Goal: Information Seeking & Learning: Find specific fact

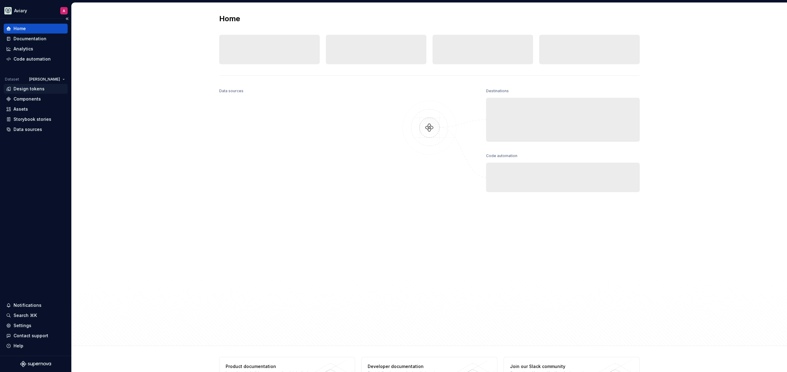
click at [44, 88] on div "Design tokens" at bounding box center [35, 89] width 59 height 6
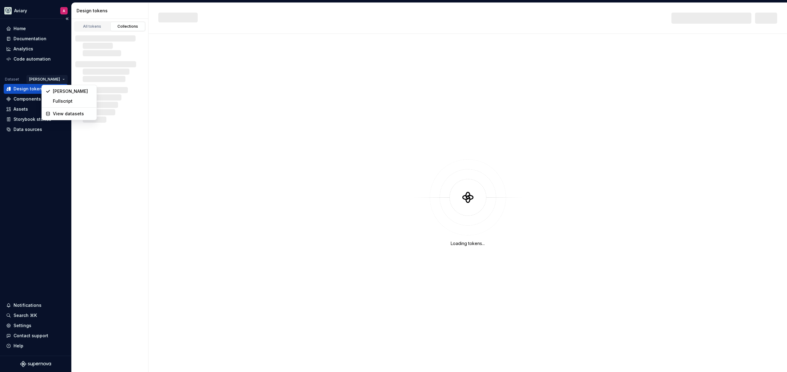
click at [51, 75] on html "Aviary A Home Documentation Analytics Code automation Dataset [PERSON_NAME] Des…" at bounding box center [393, 186] width 787 height 372
click at [60, 105] on div "Fullscript" at bounding box center [69, 101] width 52 height 10
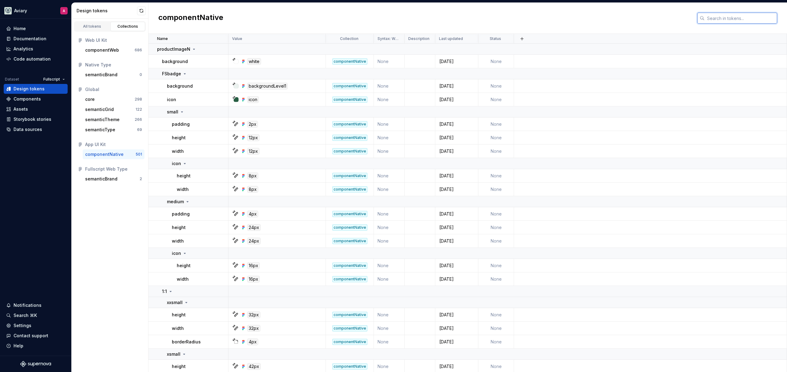
click at [720, 18] on input "text" at bounding box center [741, 18] width 73 height 11
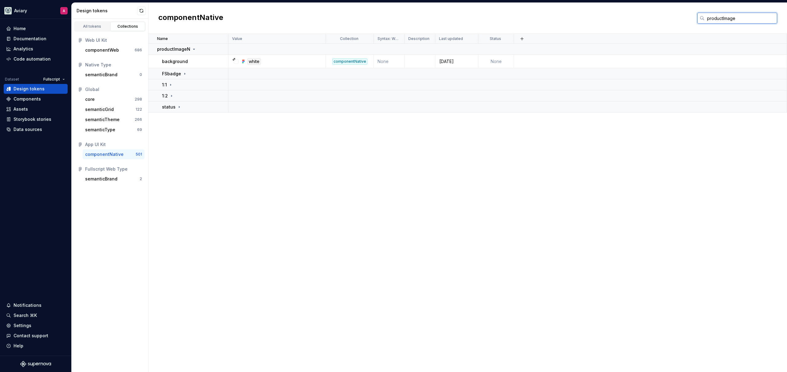
type input "productImage"
click at [294, 154] on div "Name Value Collection Syntax: Web Description Last updated Status productImageN…" at bounding box center [468, 203] width 639 height 338
click at [185, 87] on div "1:1" at bounding box center [195, 85] width 66 height 6
click at [191, 99] on div "xxsmall" at bounding box center [197, 96] width 61 height 6
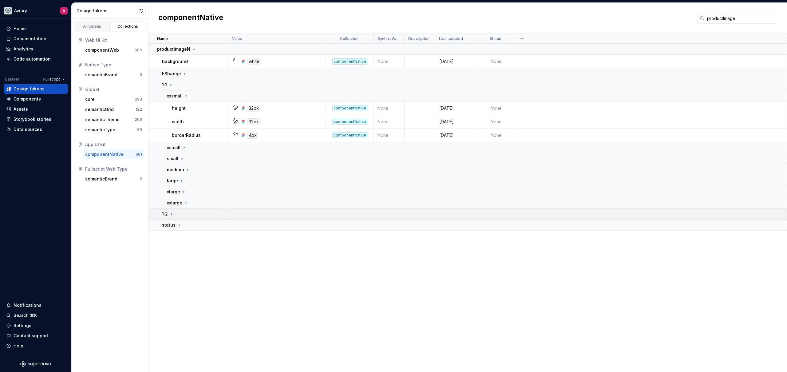
click at [193, 214] on div "1:2" at bounding box center [195, 214] width 66 height 6
click at [188, 226] on icon at bounding box center [186, 225] width 5 height 5
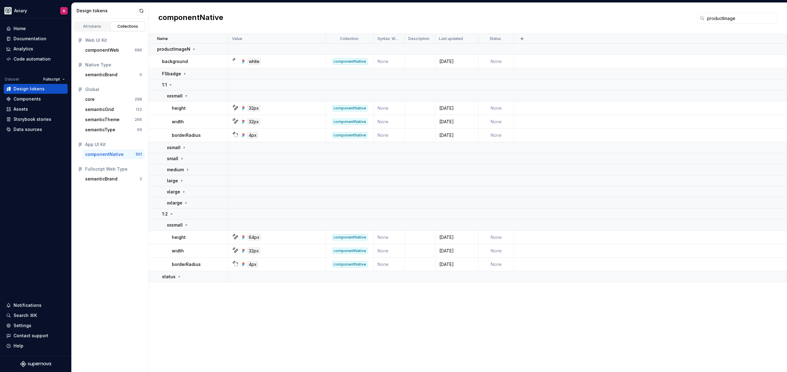
click at [201, 305] on div "Name Value Collection Syntax: Web Description Last updated Status productImageN…" at bounding box center [468, 203] width 639 height 338
